Goal: Find specific page/section: Find specific page/section

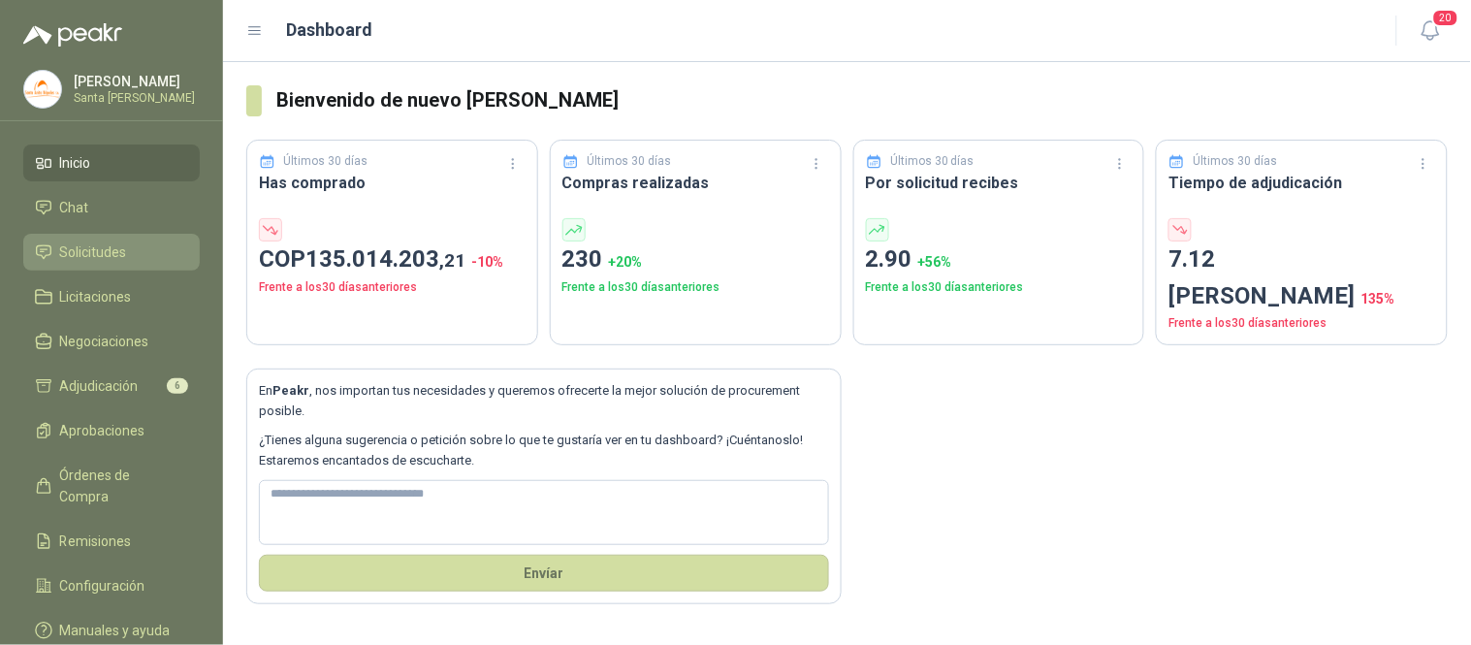
click at [128, 252] on li "Solicitudes" at bounding box center [111, 252] width 153 height 21
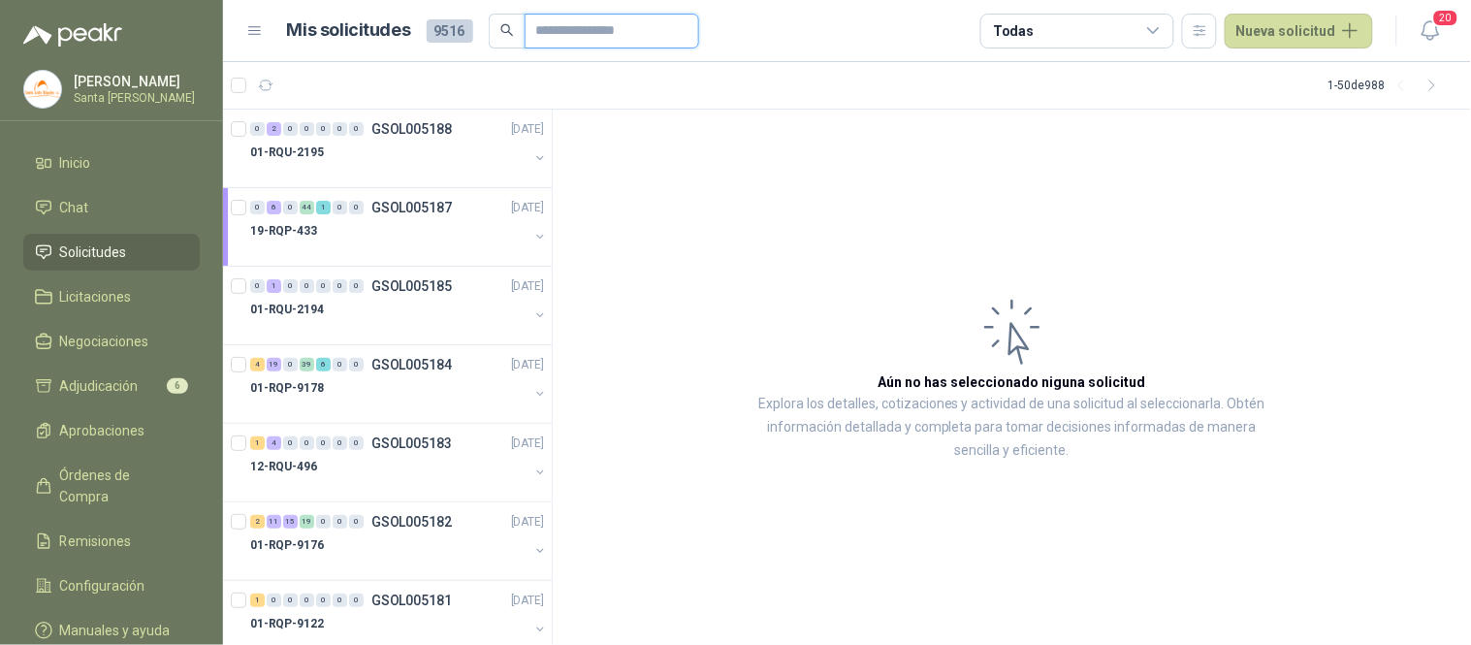
click at [570, 33] on input "text" at bounding box center [604, 31] width 136 height 33
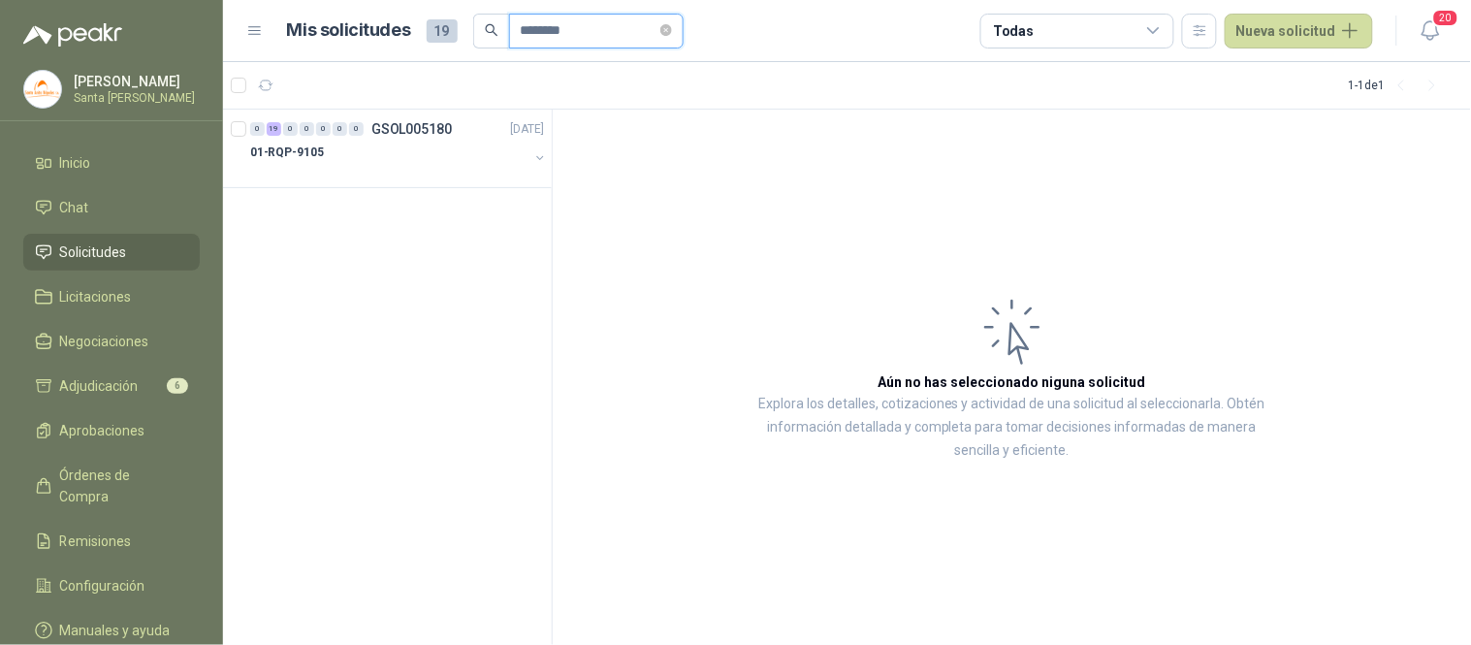
type input "********"
click at [306, 159] on p "01-RQP-9105" at bounding box center [287, 153] width 74 height 18
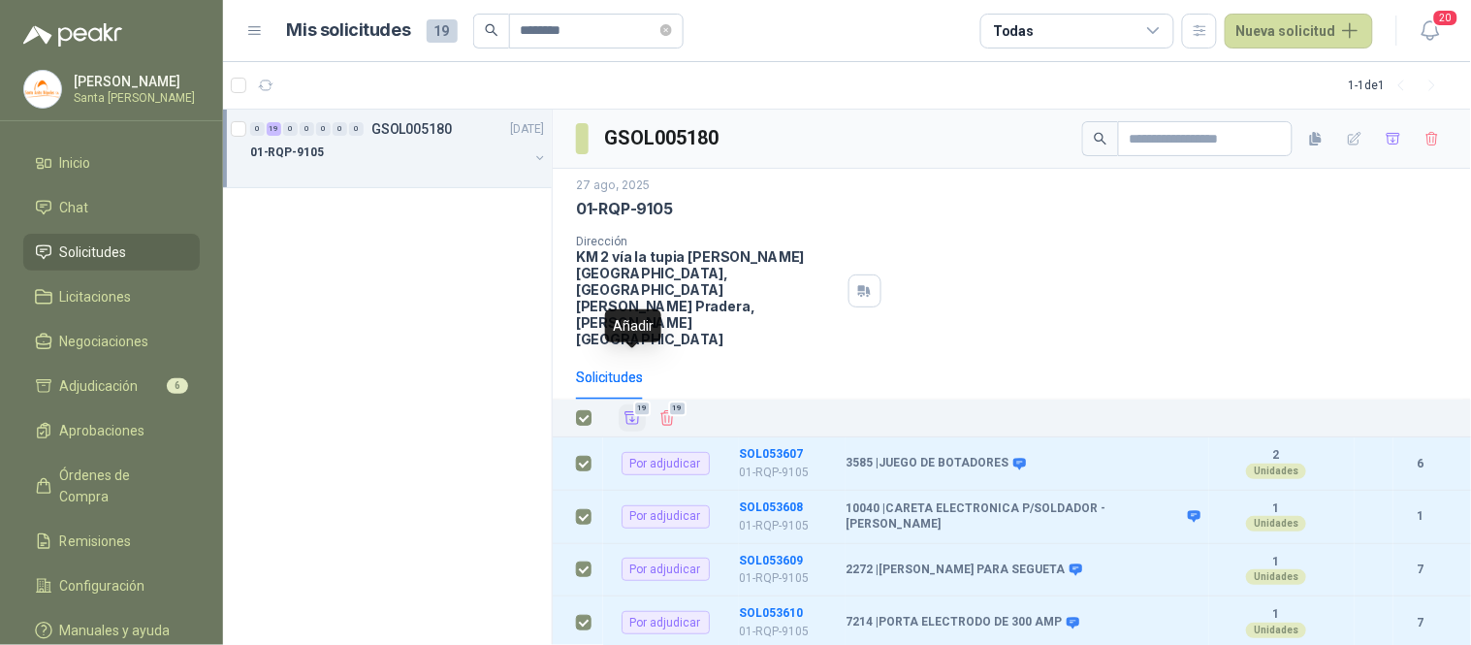
click at [624, 409] on icon "Añadir" at bounding box center [632, 417] width 17 height 17
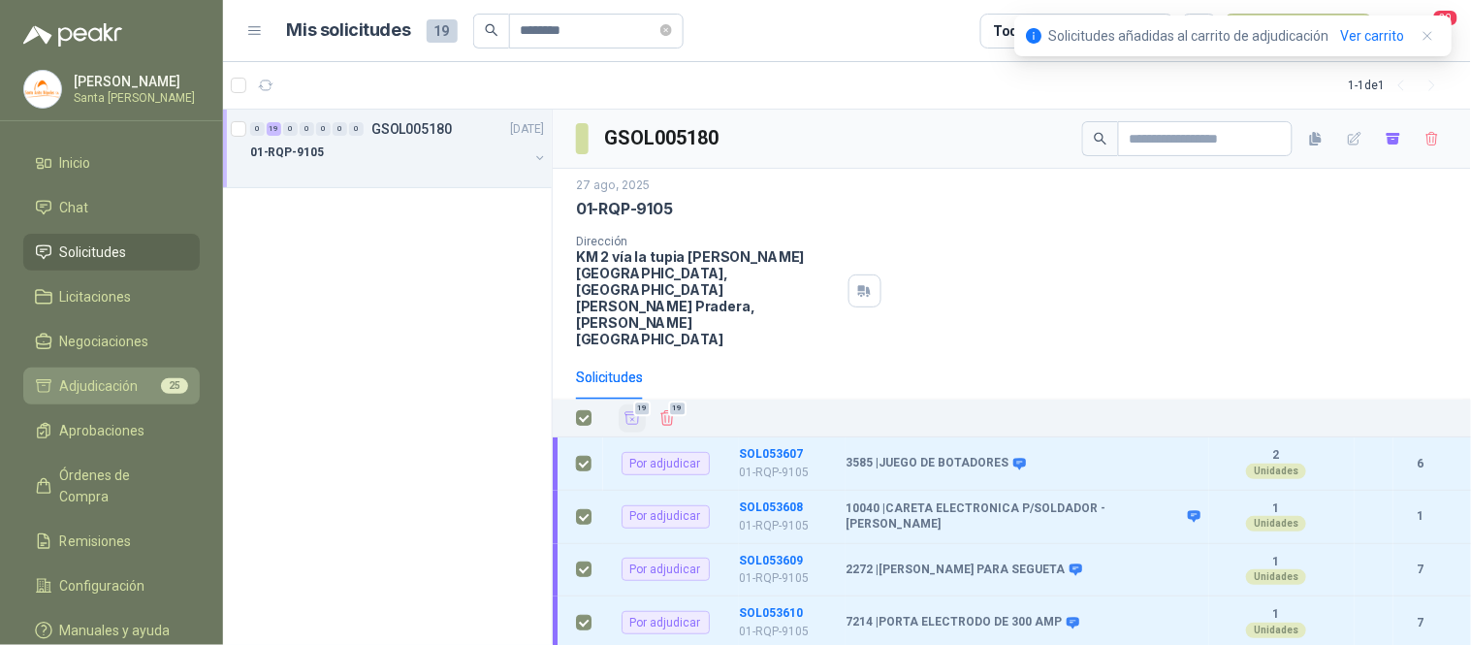
click at [121, 378] on span "Adjudicación" at bounding box center [99, 385] width 79 height 21
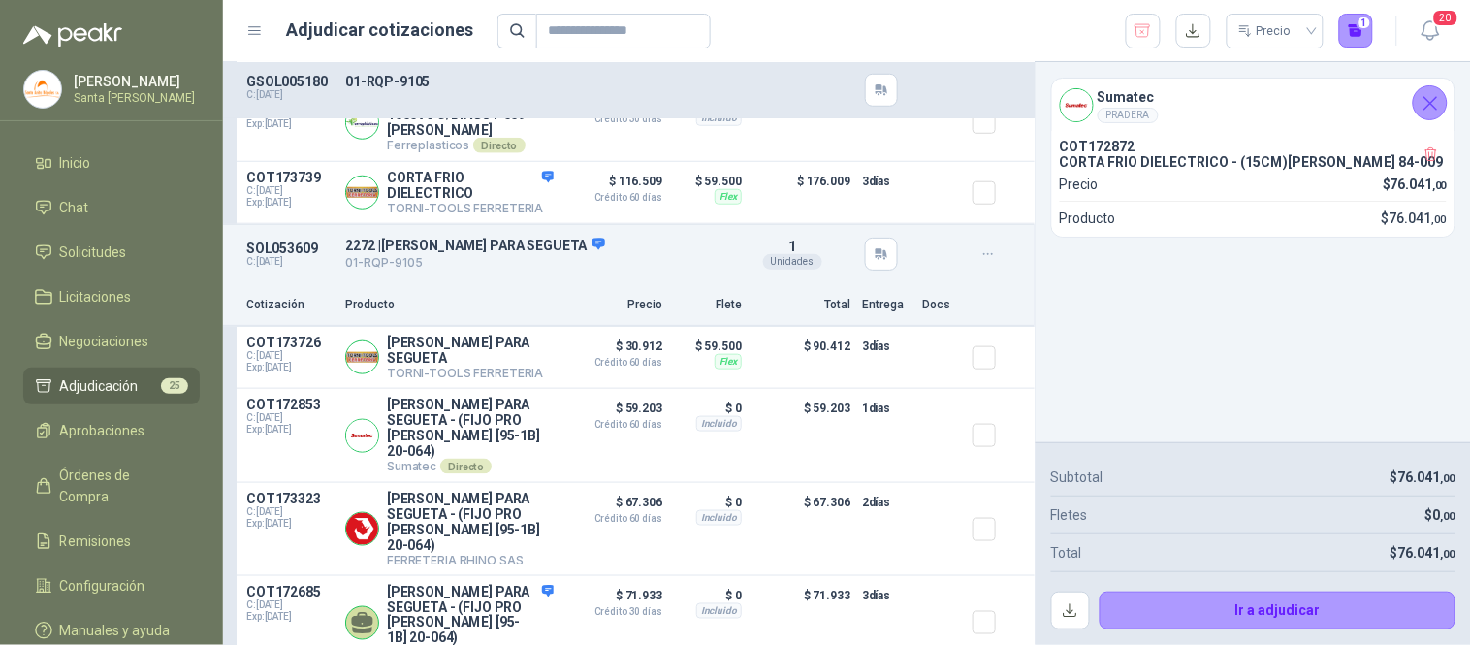
scroll to position [431, 0]
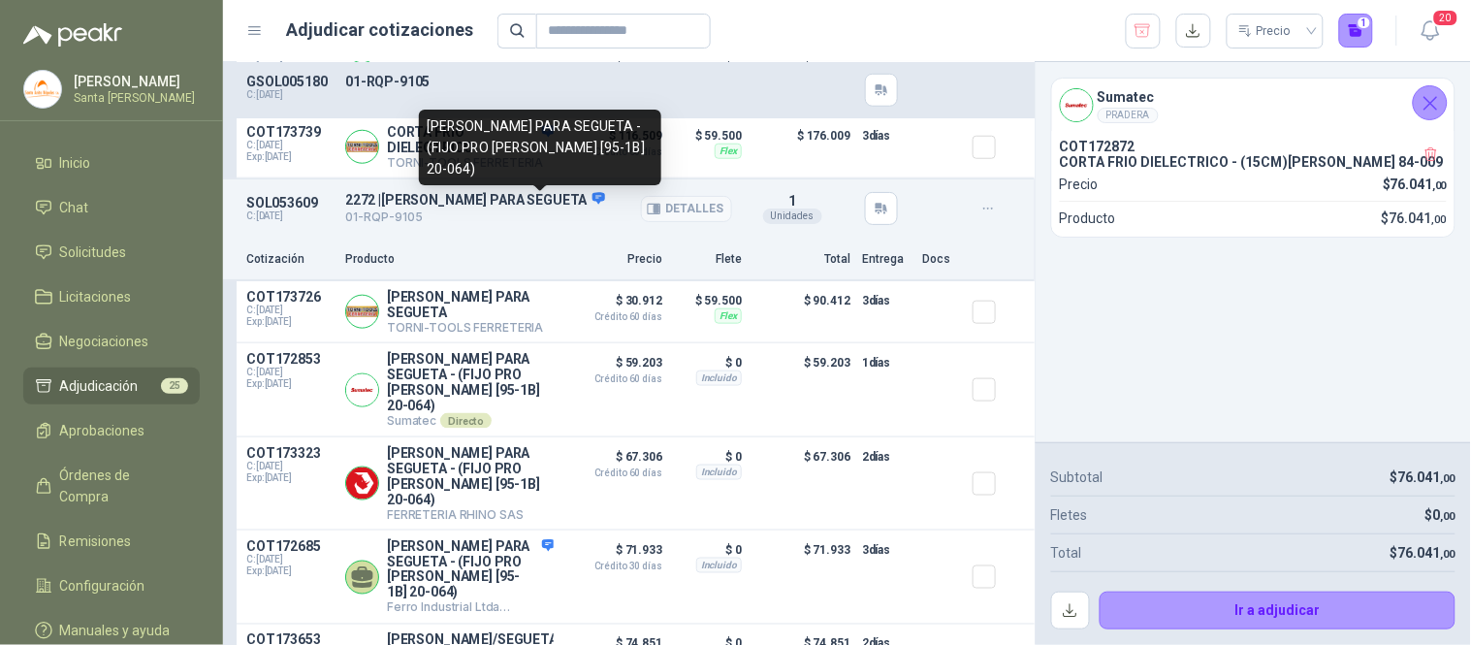
click at [592, 205] on icon at bounding box center [598, 199] width 13 height 12
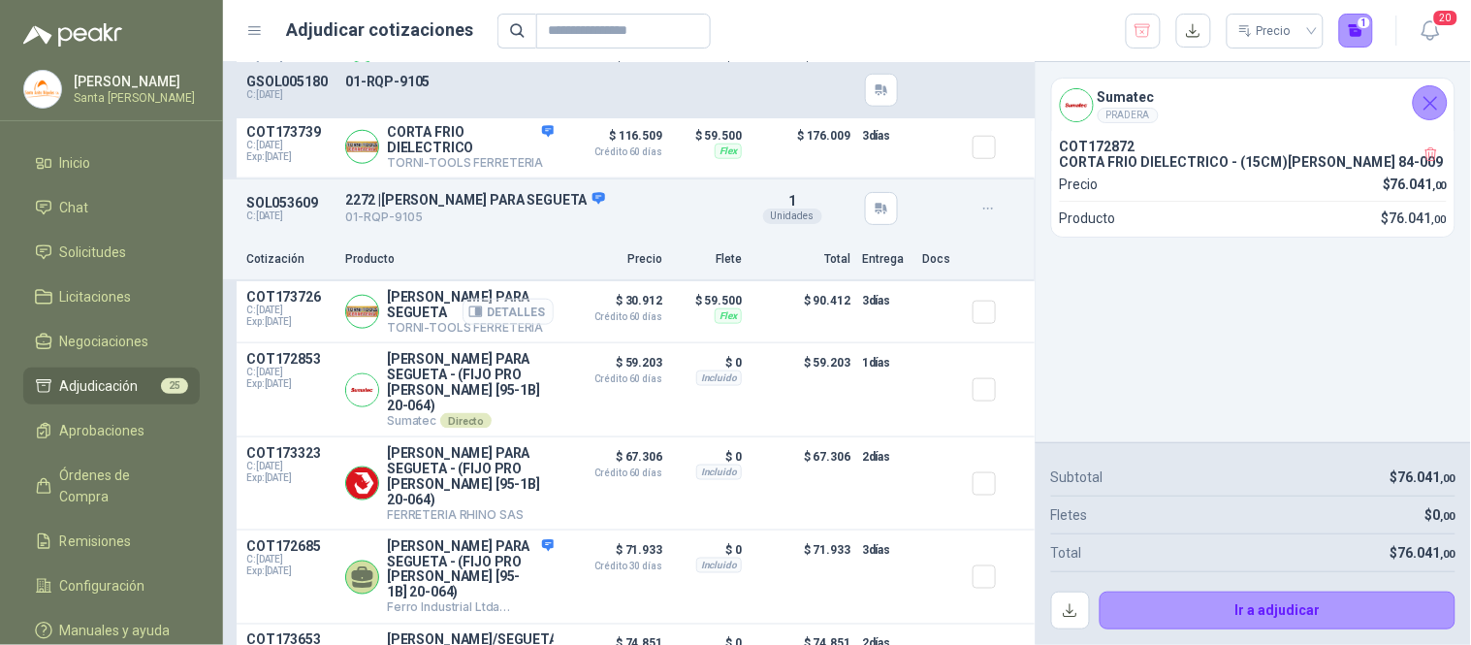
click at [521, 315] on button "Detalles" at bounding box center [508, 312] width 91 height 26
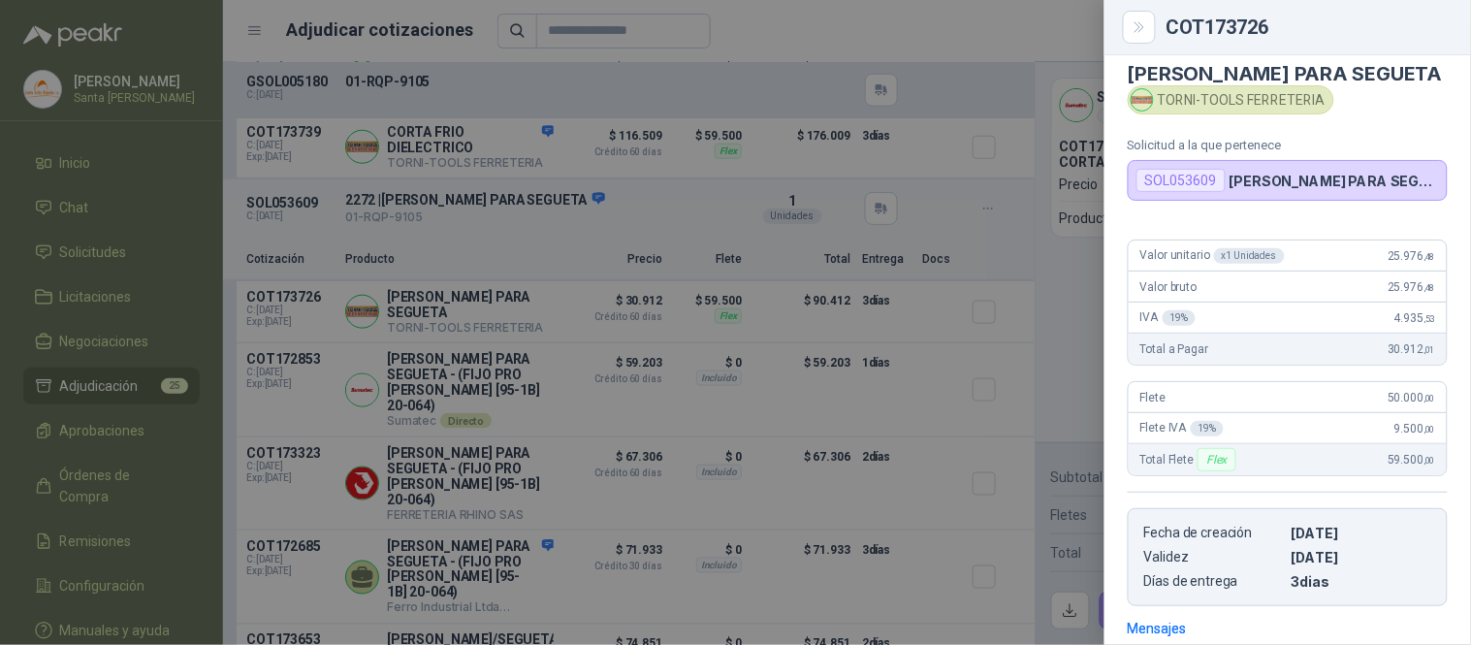
scroll to position [0, 0]
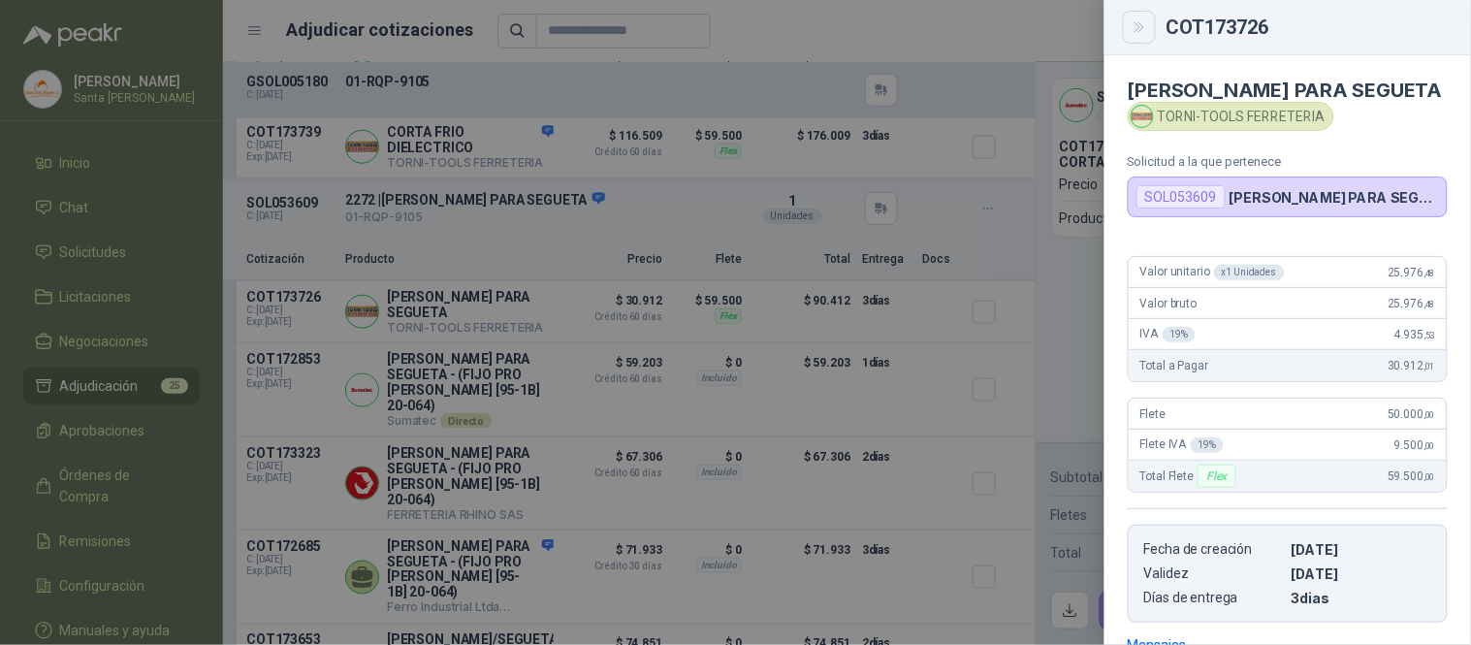
click at [1132, 29] on icon "Close" at bounding box center [1140, 27] width 16 height 16
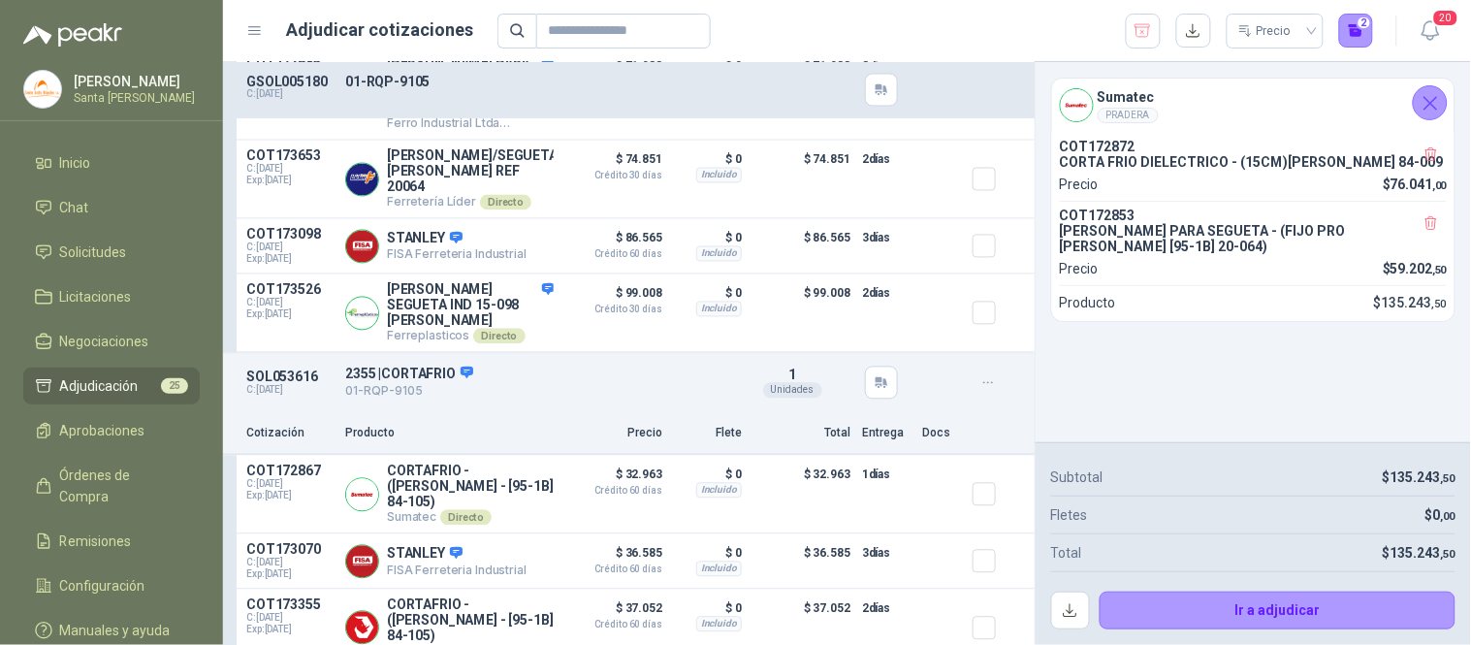
scroll to position [1013, 0]
